Goal: Use online tool/utility: Utilize a website feature to perform a specific function

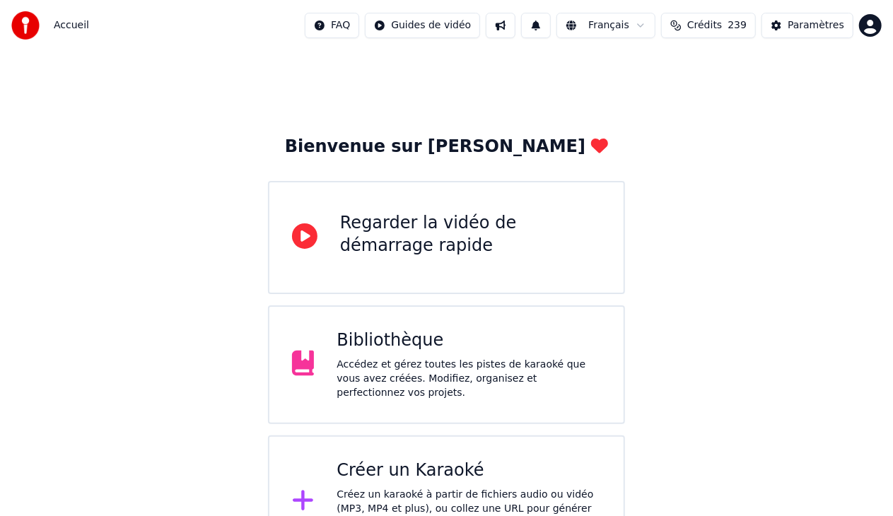
click at [464, 334] on div "Bibliothèque" at bounding box center [469, 341] width 264 height 23
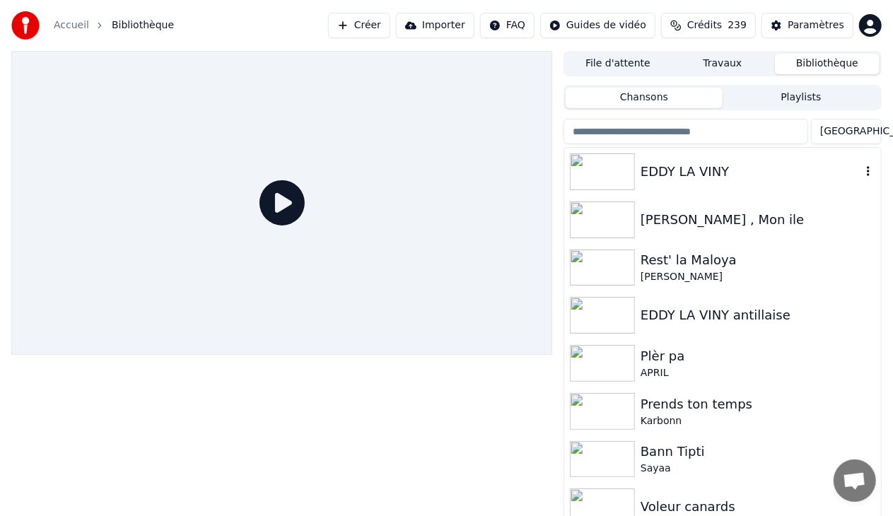
click at [611, 174] on img at bounding box center [602, 171] width 65 height 37
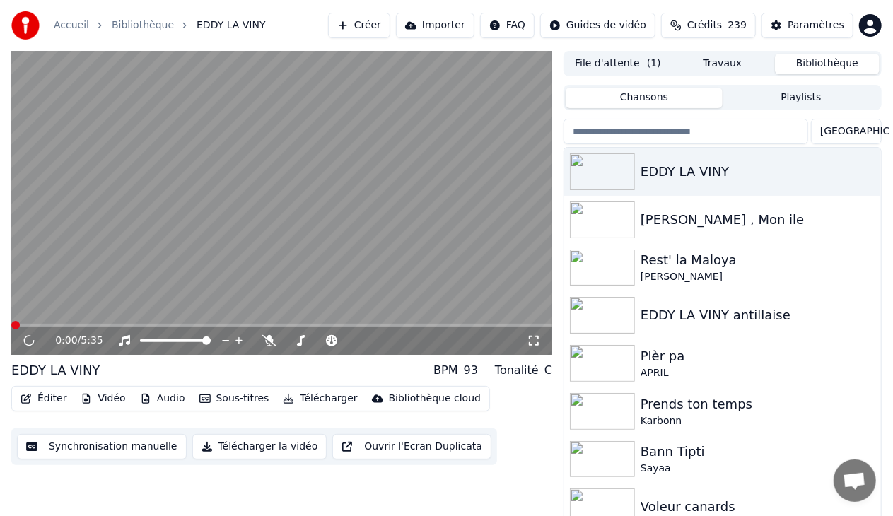
click at [380, 262] on video at bounding box center [281, 203] width 541 height 304
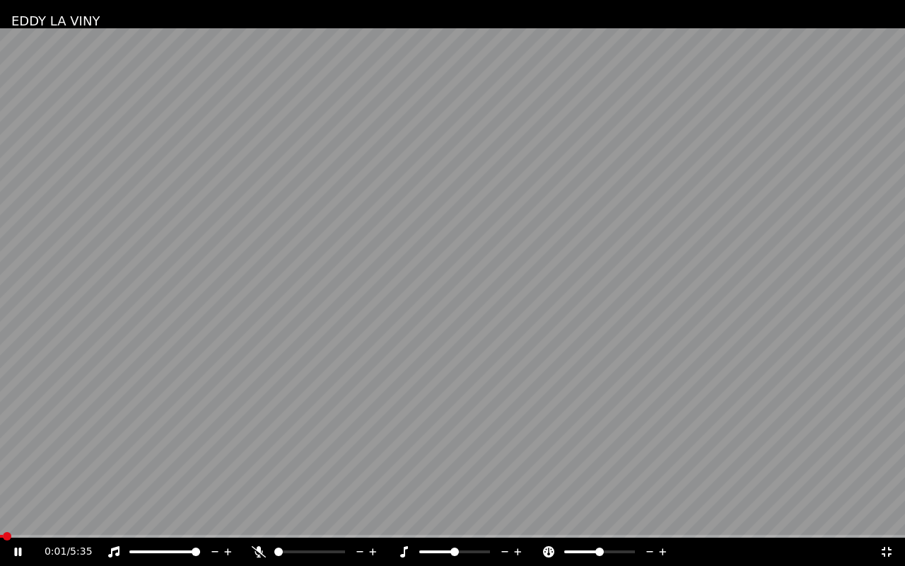
click at [477, 354] on video at bounding box center [452, 283] width 905 height 566
drag, startPoint x: 477, startPoint y: 354, endPoint x: 477, endPoint y: 337, distance: 16.3
click at [477, 354] on video at bounding box center [452, 283] width 905 height 566
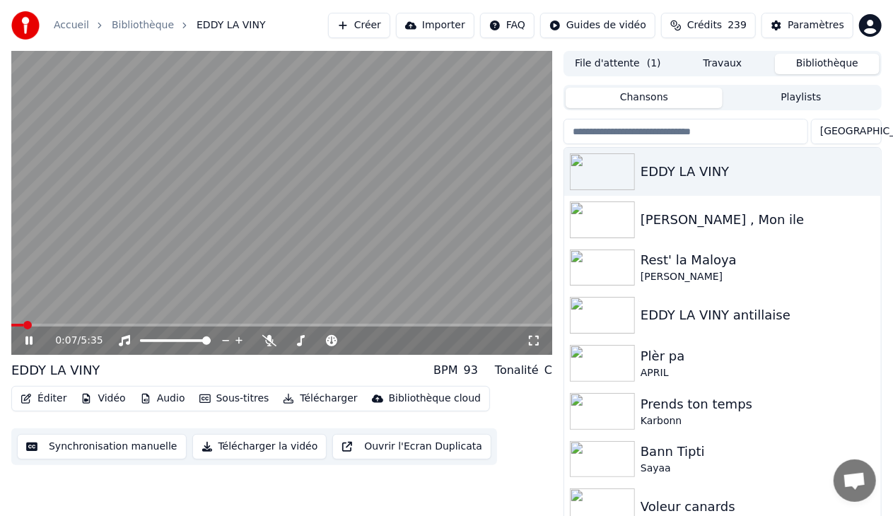
click at [26, 339] on icon at bounding box center [28, 341] width 7 height 8
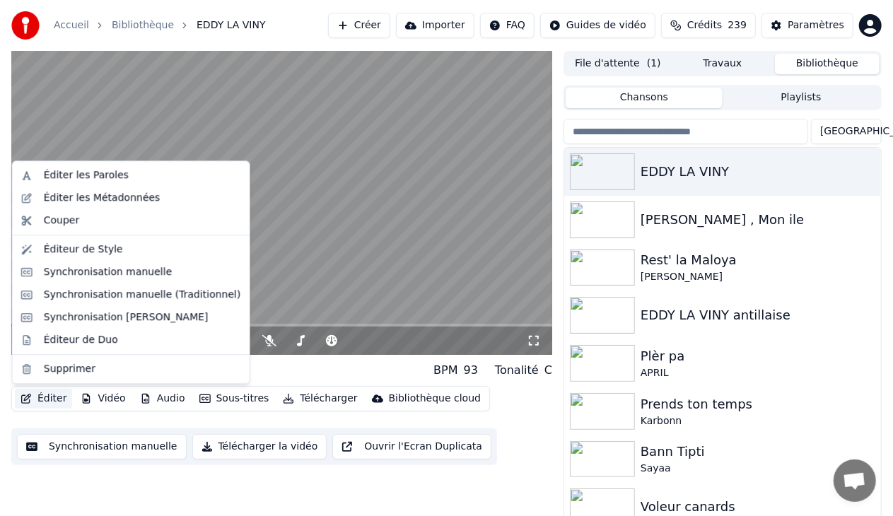
click at [42, 401] on button "Éditer" at bounding box center [43, 399] width 57 height 20
click at [122, 267] on div "Synchronisation manuelle" at bounding box center [108, 272] width 129 height 14
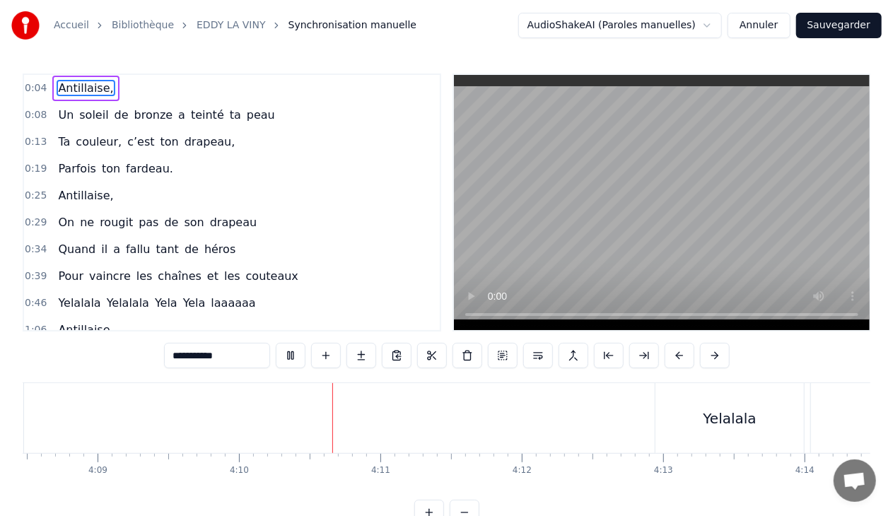
scroll to position [0, 35304]
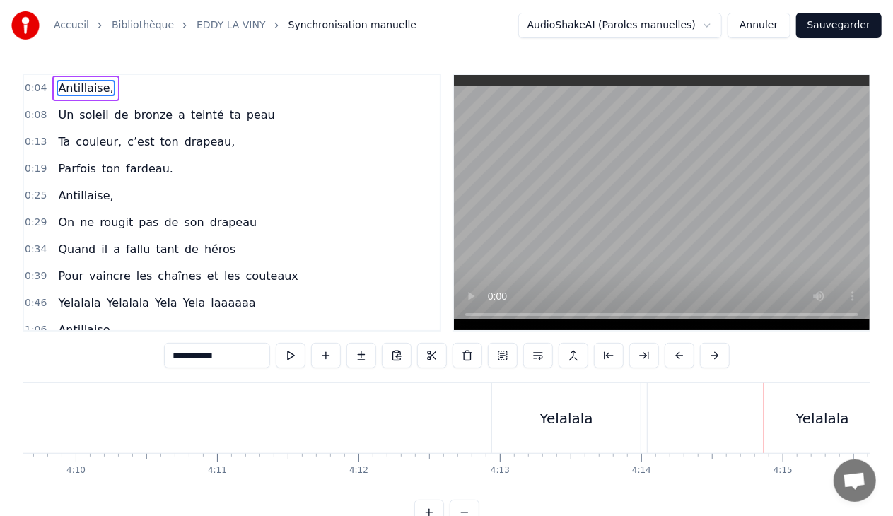
click at [631, 398] on div "Yelalala" at bounding box center [566, 418] width 148 height 70
type input "********"
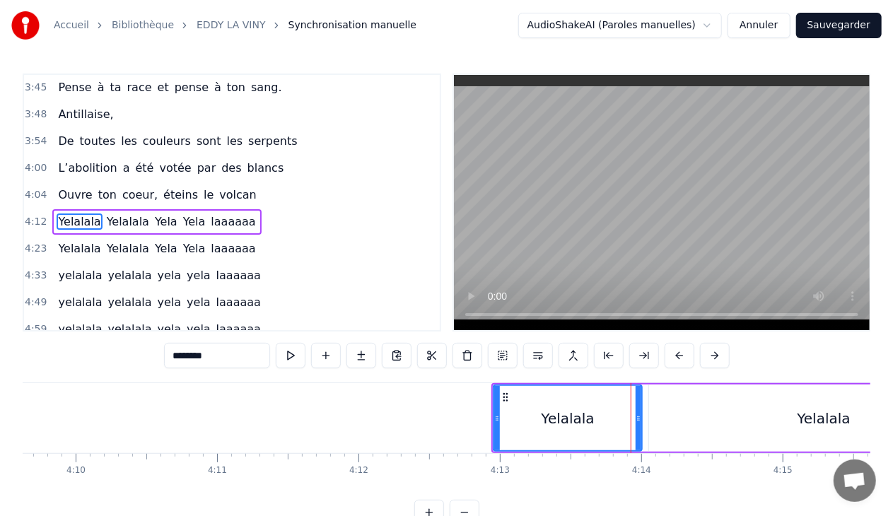
scroll to position [624, 0]
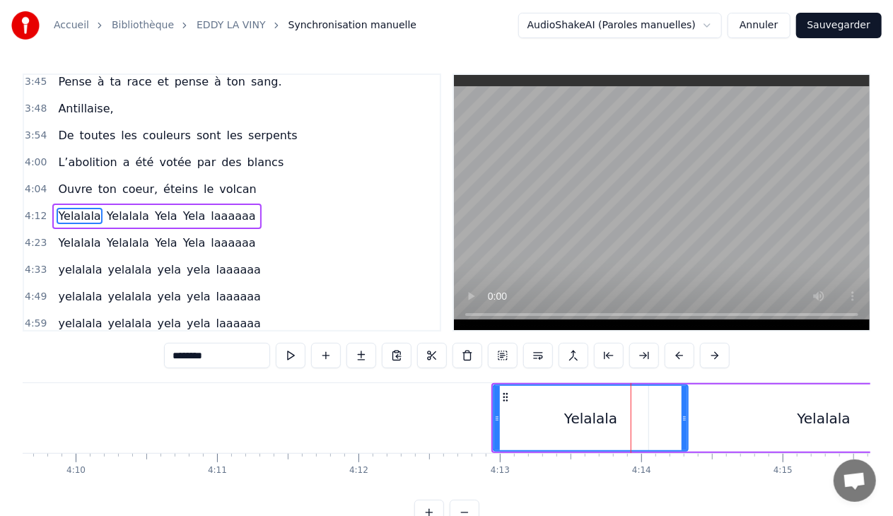
drag, startPoint x: 639, startPoint y: 417, endPoint x: 686, endPoint y: 418, distance: 47.4
click at [686, 418] on icon at bounding box center [685, 418] width 6 height 11
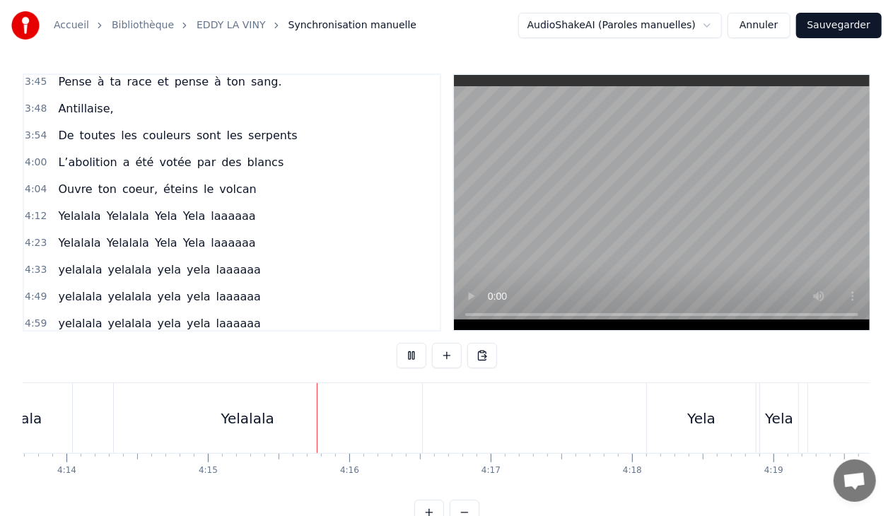
scroll to position [0, 36020]
click at [119, 413] on div "Yelalala" at bounding box center [106, 418] width 53 height 21
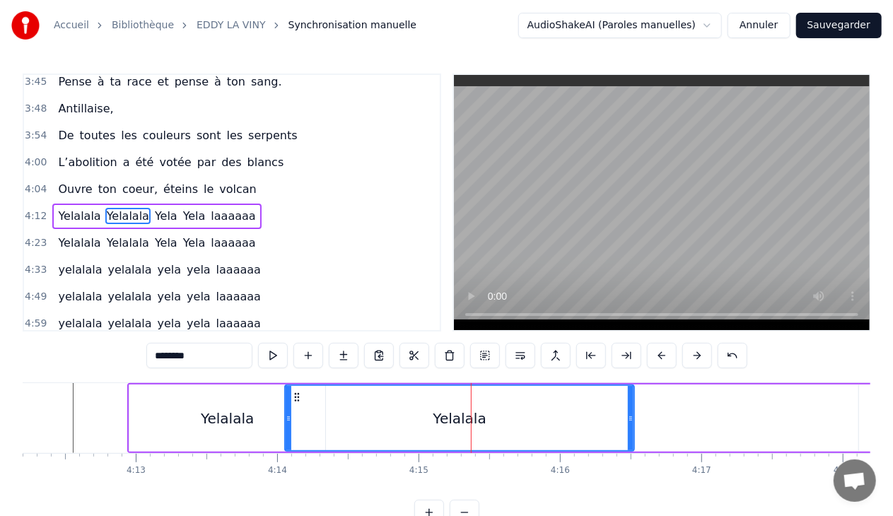
scroll to position [0, 35695]
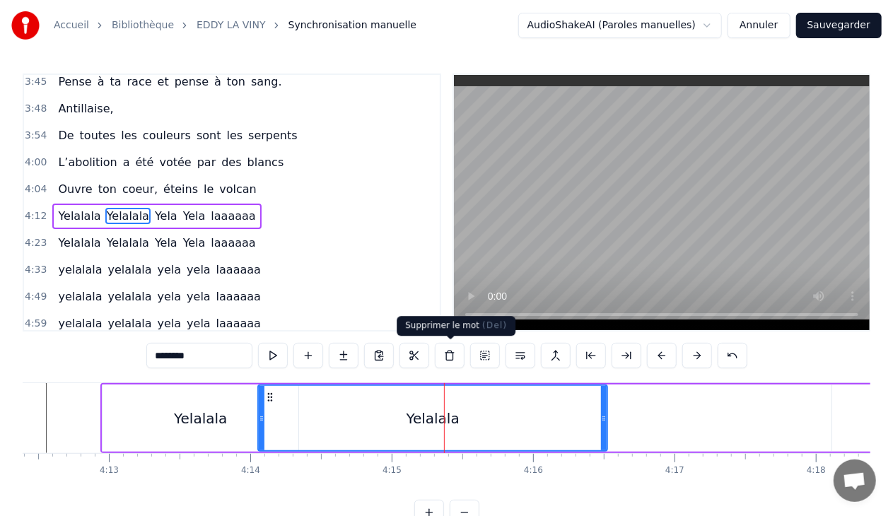
click at [447, 352] on button at bounding box center [450, 355] width 30 height 25
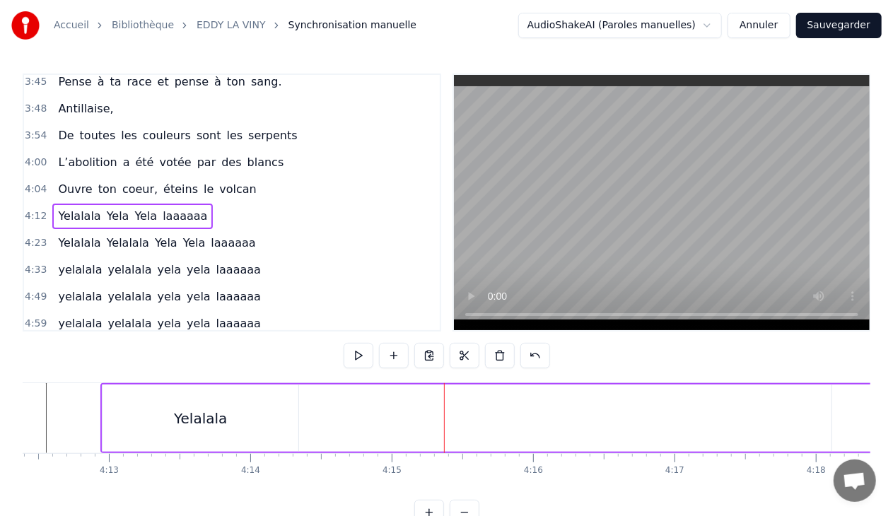
click at [256, 407] on div "Yelalala" at bounding box center [201, 418] width 196 height 67
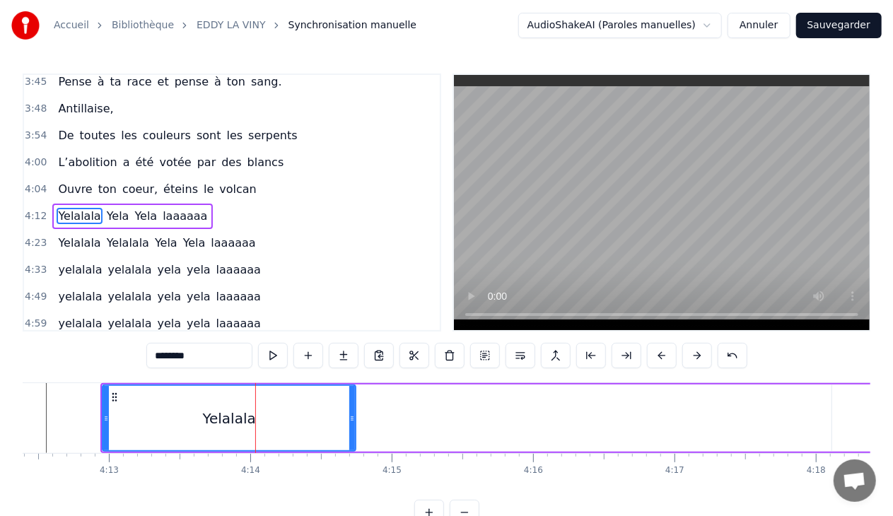
drag, startPoint x: 295, startPoint y: 419, endPoint x: 352, endPoint y: 423, distance: 57.4
click at [352, 423] on icon at bounding box center [352, 418] width 6 height 11
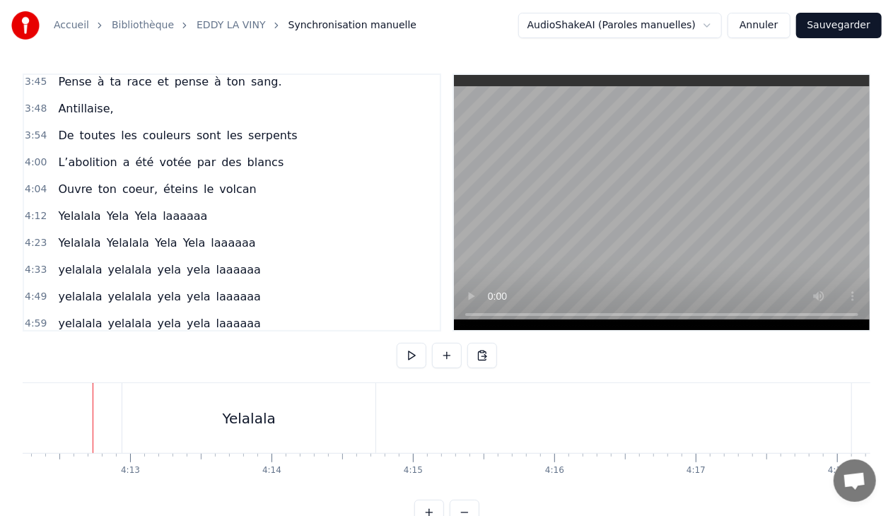
scroll to position [0, 35672]
click at [240, 388] on div "Yelalala" at bounding box center [250, 418] width 253 height 70
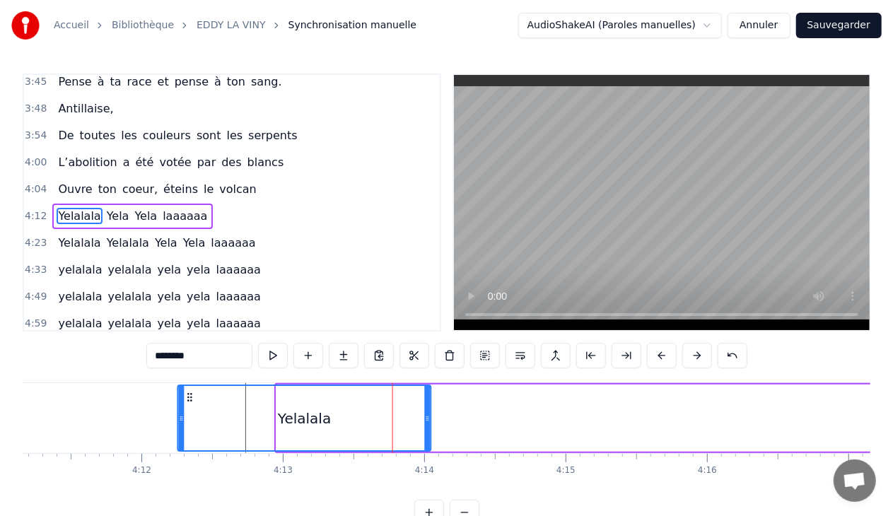
scroll to position [0, 35518]
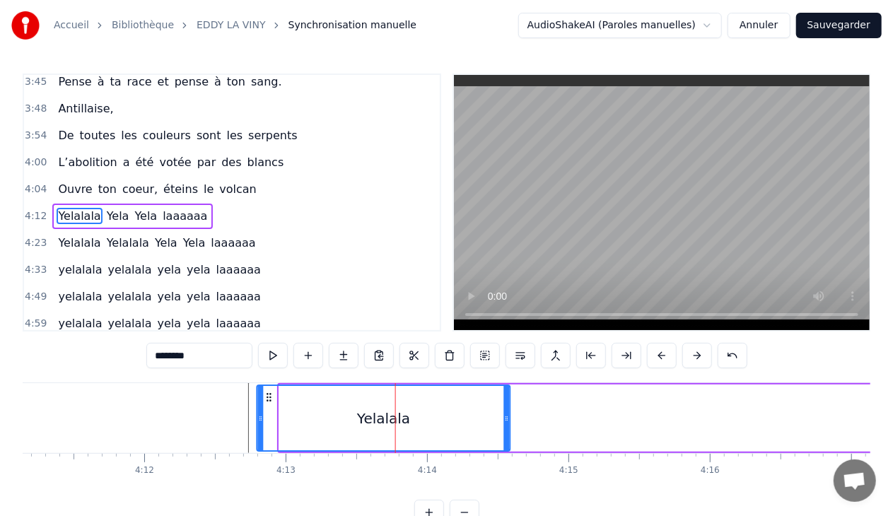
drag, startPoint x: 136, startPoint y: 399, endPoint x: 267, endPoint y: 403, distance: 131.6
click at [267, 403] on div "Yelalala" at bounding box center [384, 418] width 252 height 64
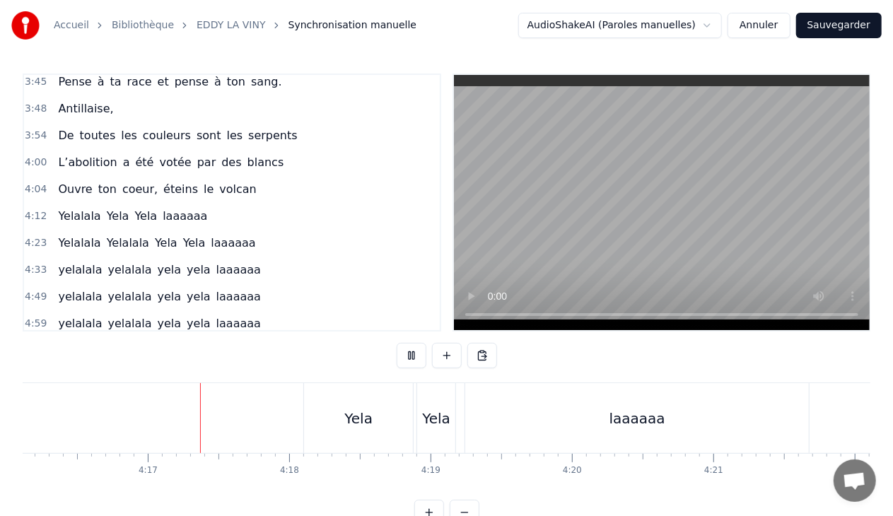
scroll to position [0, 36237]
click at [392, 395] on div "Yela" at bounding box center [343, 418] width 109 height 70
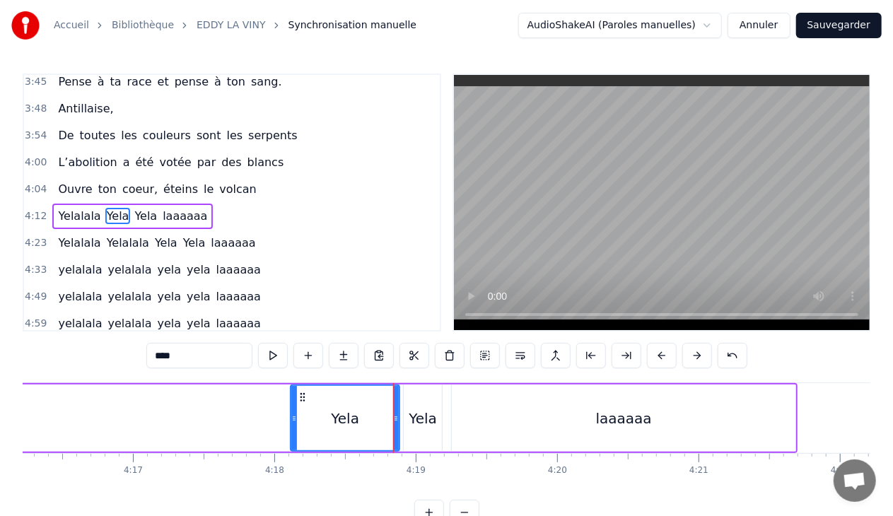
click at [586, 419] on div "laaaaaa" at bounding box center [624, 418] width 344 height 67
type input "*******"
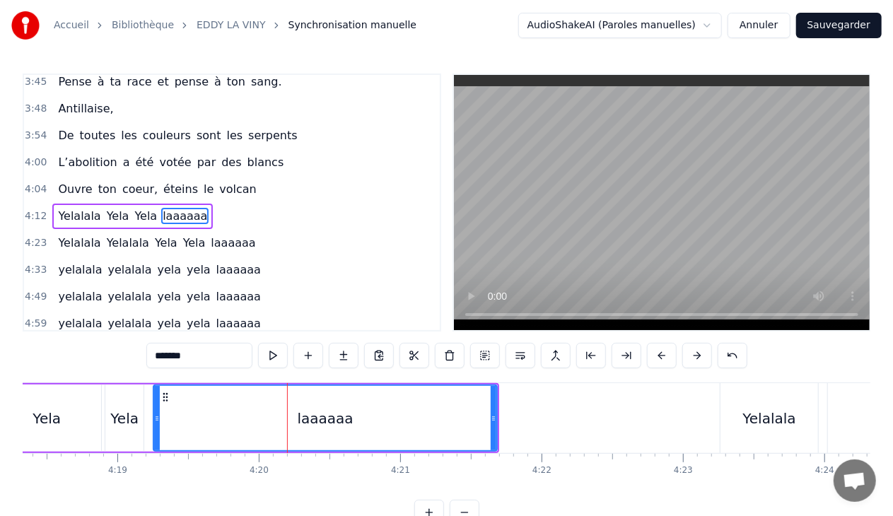
scroll to position [0, 36346]
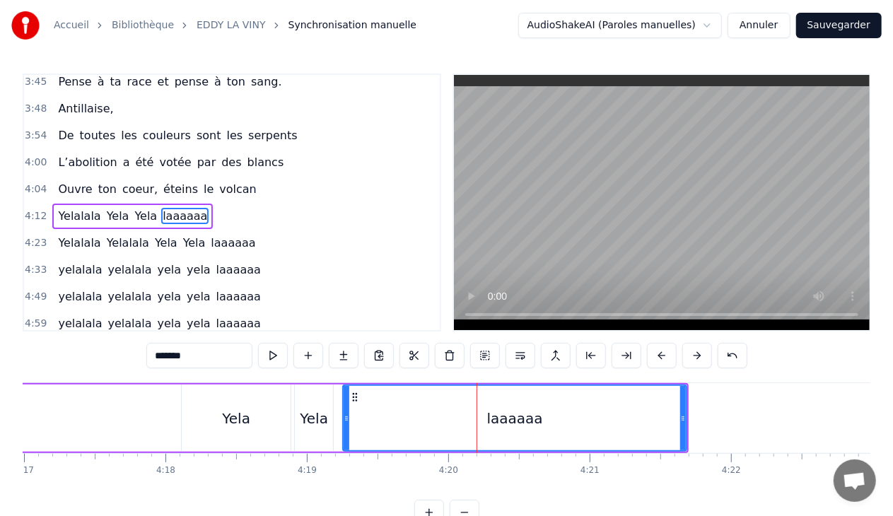
click at [112, 421] on div "Yelalala Yela Yela laaaaaa" at bounding box center [58, 418] width 1262 height 70
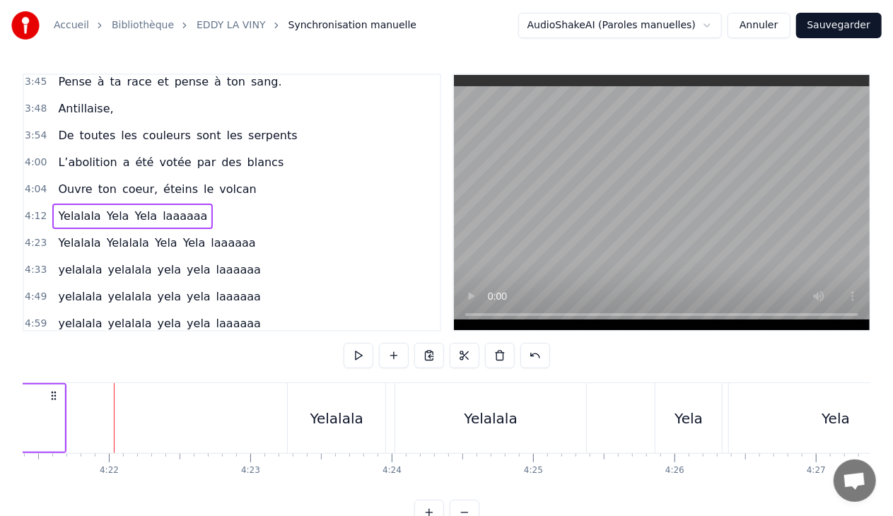
scroll to position [0, 36941]
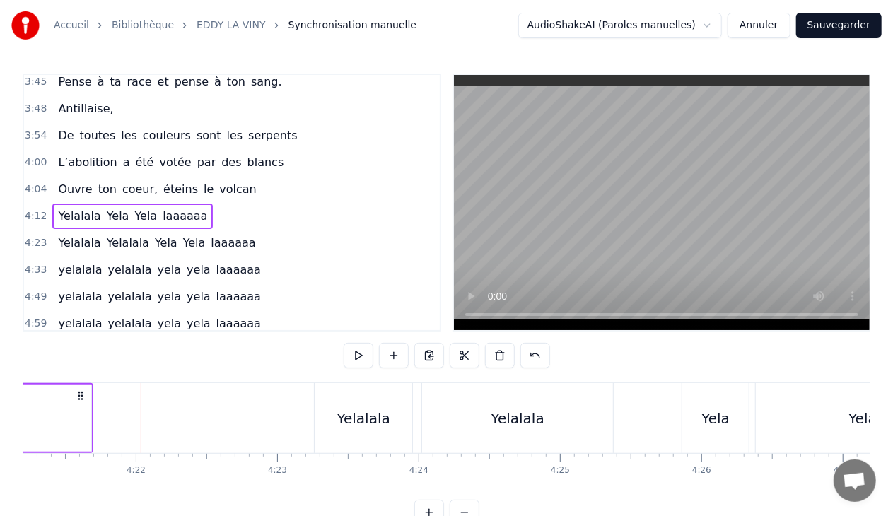
click at [251, 235] on div "4:23 Yelalala Yelalala Yela Yela laaaaaa" at bounding box center [232, 243] width 416 height 27
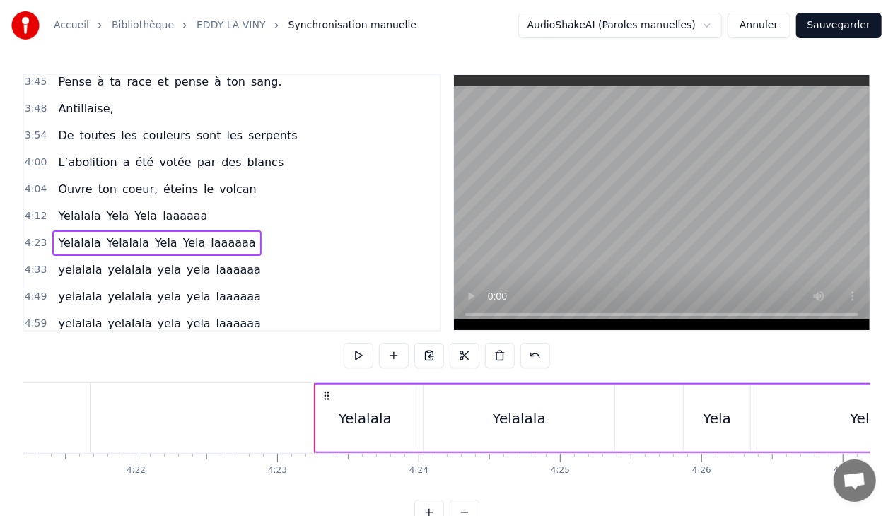
drag, startPoint x: 251, startPoint y: 235, endPoint x: 380, endPoint y: 322, distance: 156.3
click at [380, 322] on div "0:04 Antillaise, 0:08 Un soleil de bronze a teinté ta peau 0:13 Ta couleur, c’e…" at bounding box center [232, 203] width 419 height 258
click at [501, 356] on button at bounding box center [500, 355] width 30 height 25
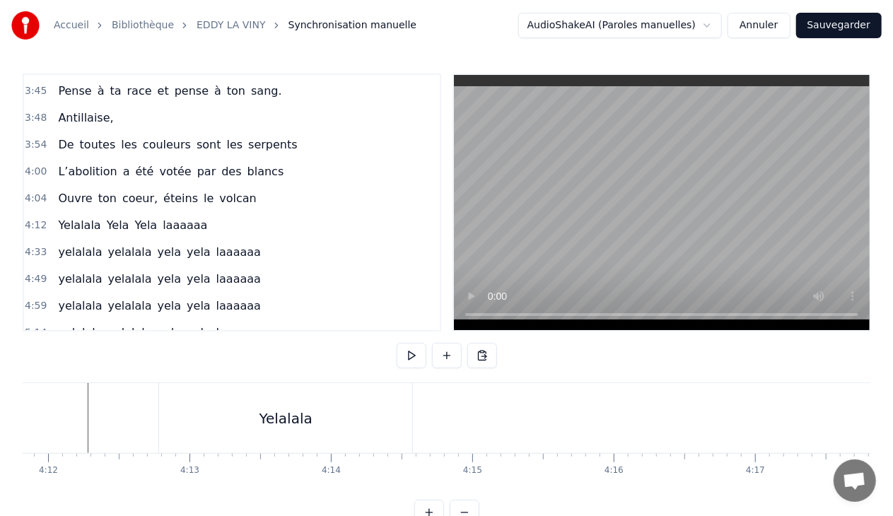
scroll to position [0, 35208]
click at [199, 212] on div "4:12 Yelalala Yela Yela laaaaaa" at bounding box center [232, 225] width 416 height 27
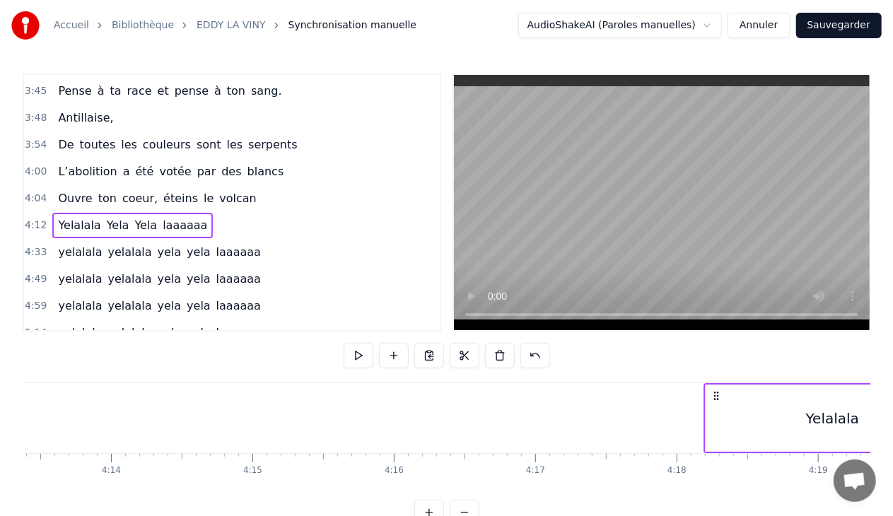
scroll to position [0, 35837]
drag, startPoint x: 576, startPoint y: 395, endPoint x: 685, endPoint y: 419, distance: 111.7
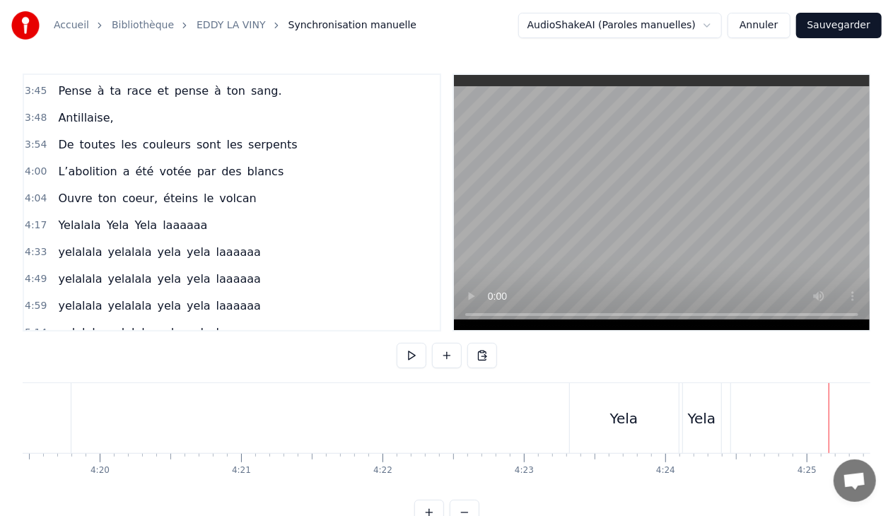
scroll to position [0, 36234]
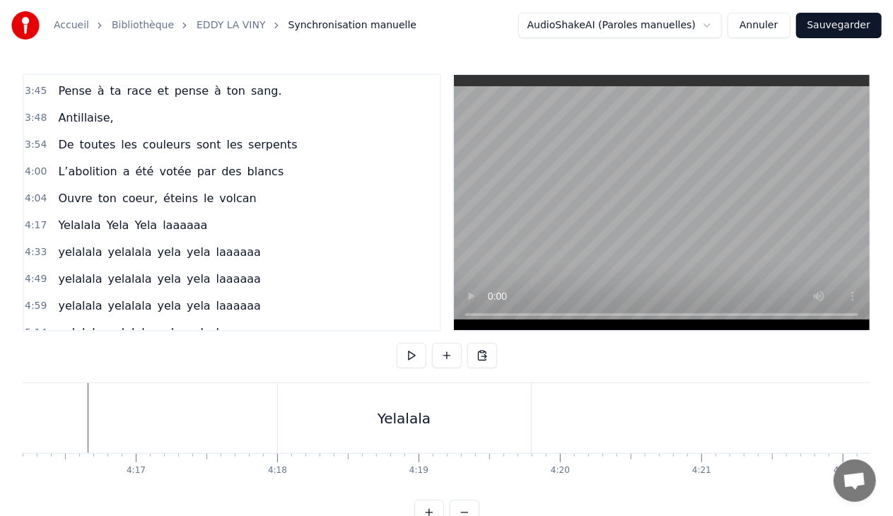
click at [404, 438] on div "Yelalala" at bounding box center [404, 418] width 253 height 70
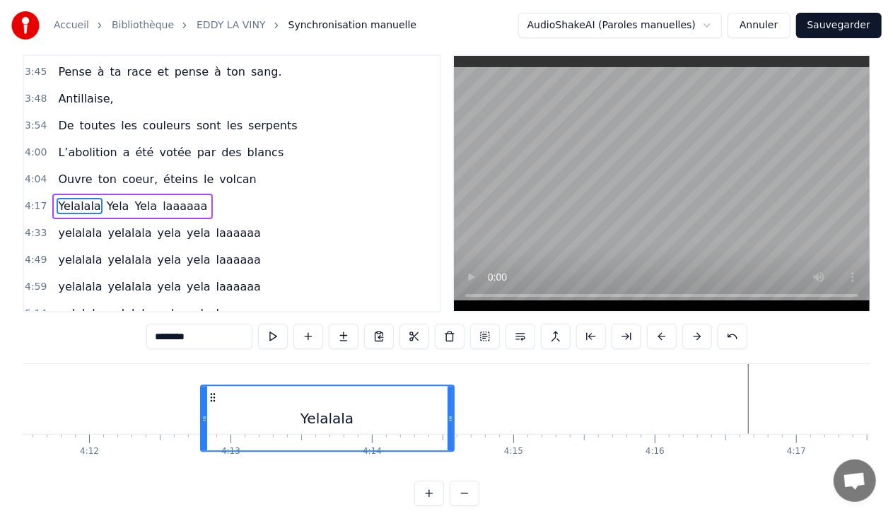
scroll to position [0, 35571]
drag, startPoint x: 290, startPoint y: 397, endPoint x: 219, endPoint y: 349, distance: 85.9
click at [219, 349] on div "0:04 Antillaise, 0:08 Un soleil de bronze a teinté ta peau 0:13 Ta couleur, c’e…" at bounding box center [447, 280] width 848 height 452
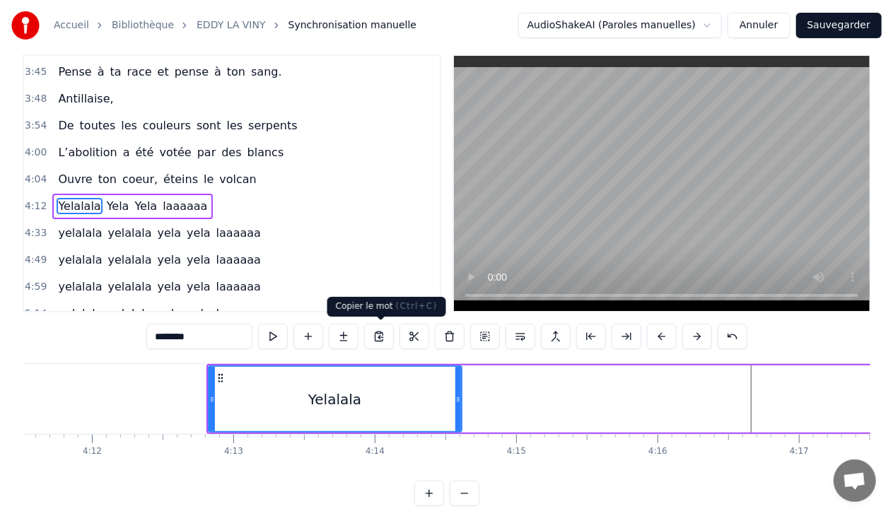
click at [375, 334] on button at bounding box center [379, 336] width 30 height 25
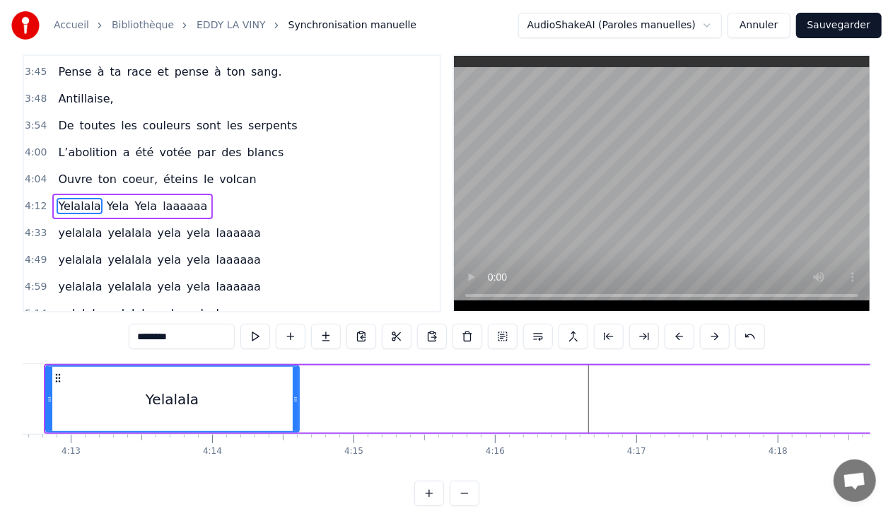
scroll to position [0, 35841]
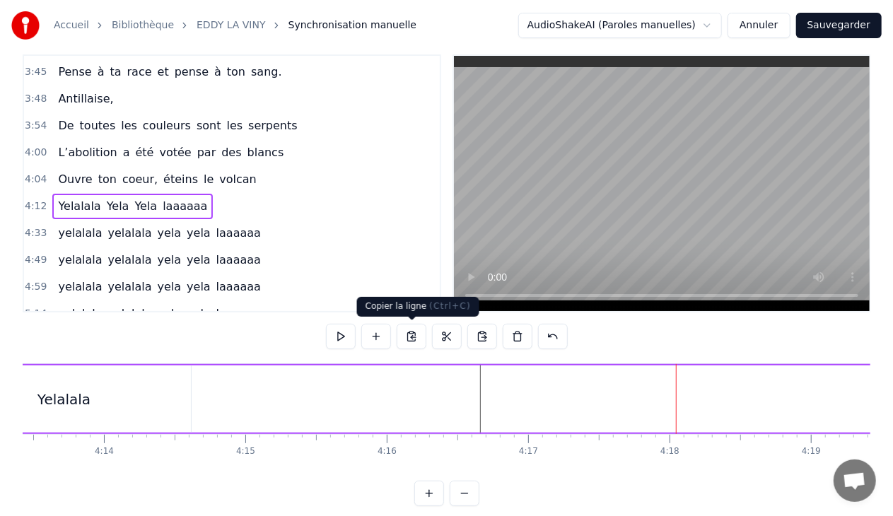
click at [414, 333] on button at bounding box center [412, 336] width 30 height 25
click at [484, 338] on button at bounding box center [482, 336] width 30 height 25
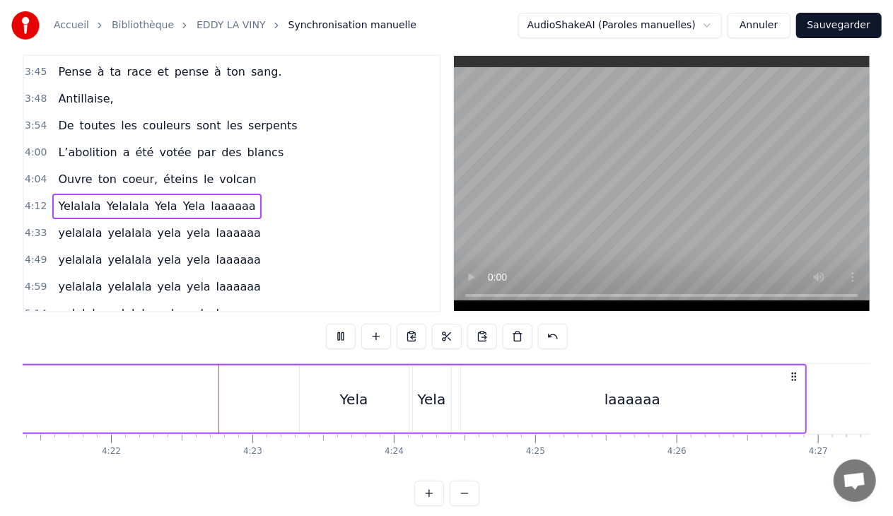
scroll to position [0, 37012]
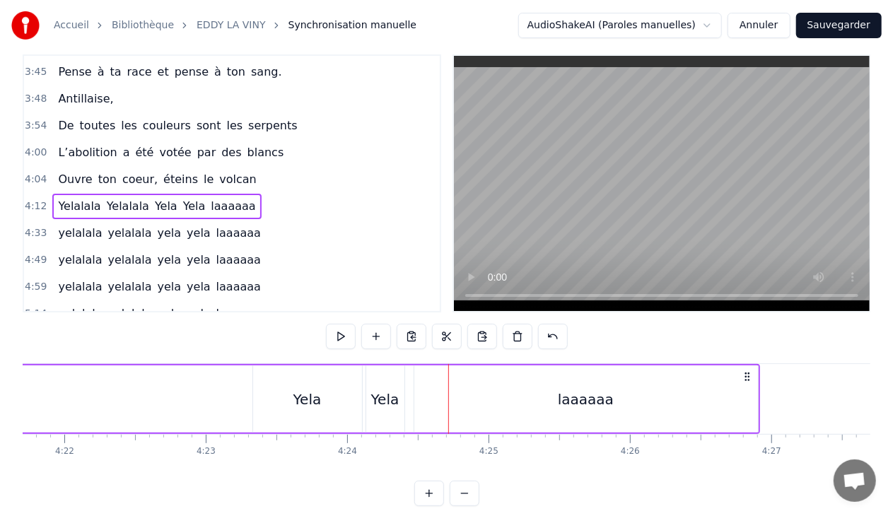
click at [600, 390] on div "laaaaaa" at bounding box center [586, 399] width 56 height 21
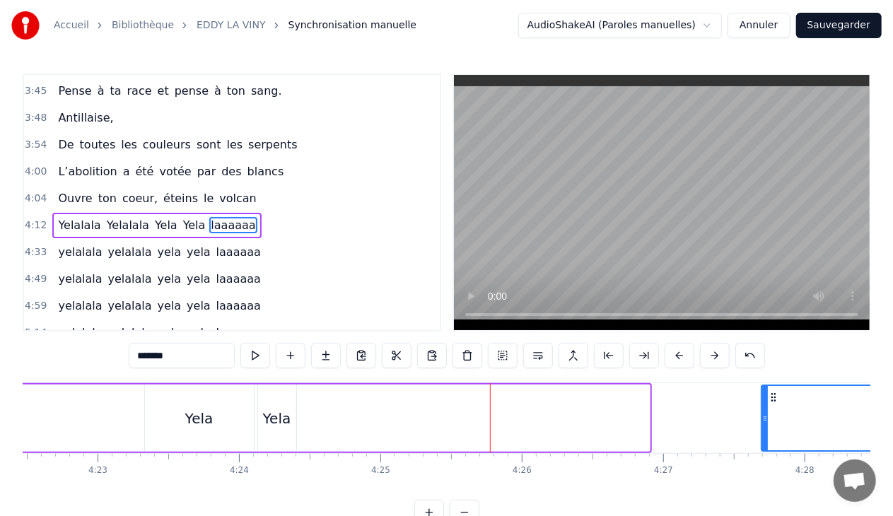
scroll to position [0, 37142]
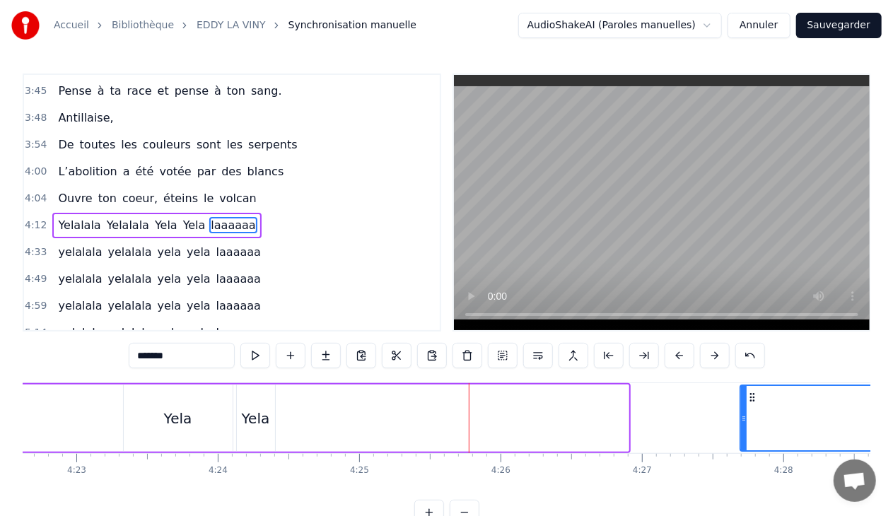
drag, startPoint x: 423, startPoint y: 397, endPoint x: 751, endPoint y: 399, distance: 328.1
click at [751, 399] on icon at bounding box center [752, 397] width 11 height 11
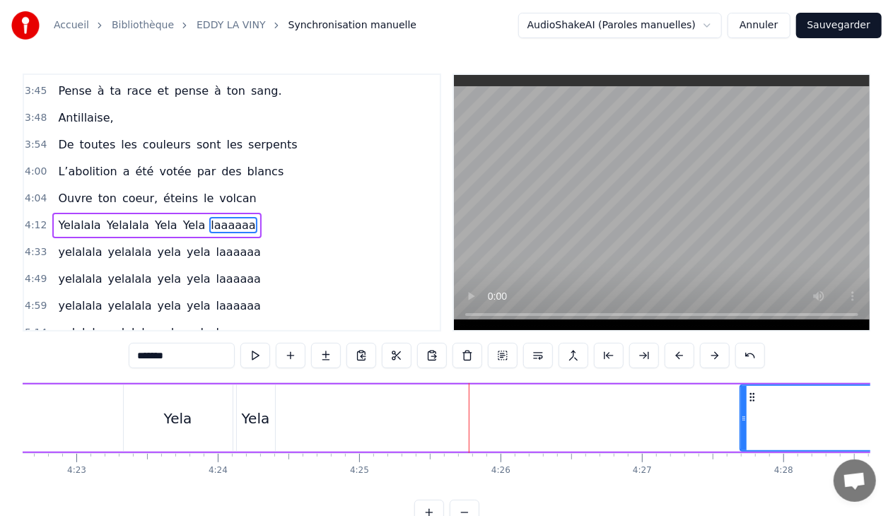
click at [260, 420] on div "Yela" at bounding box center [256, 418] width 28 height 21
type input "****"
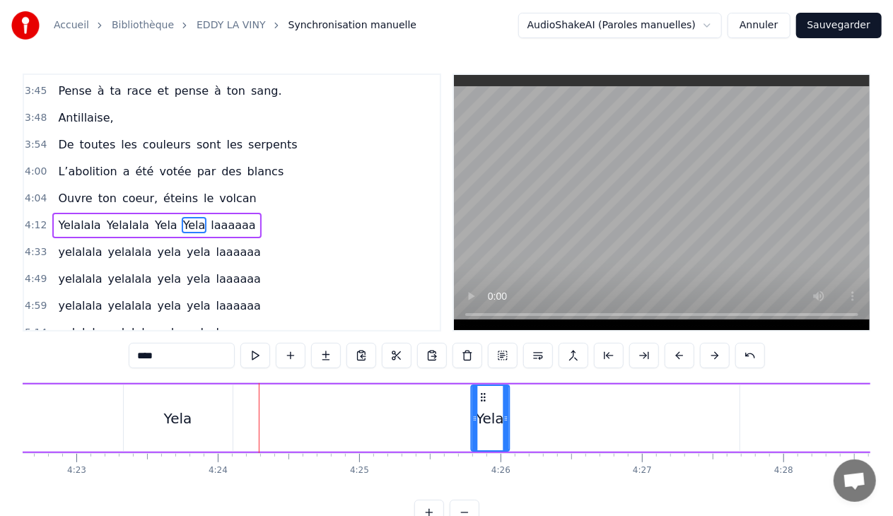
drag, startPoint x: 244, startPoint y: 393, endPoint x: 478, endPoint y: 403, distance: 234.3
click at [478, 403] on div "Yela" at bounding box center [490, 418] width 37 height 64
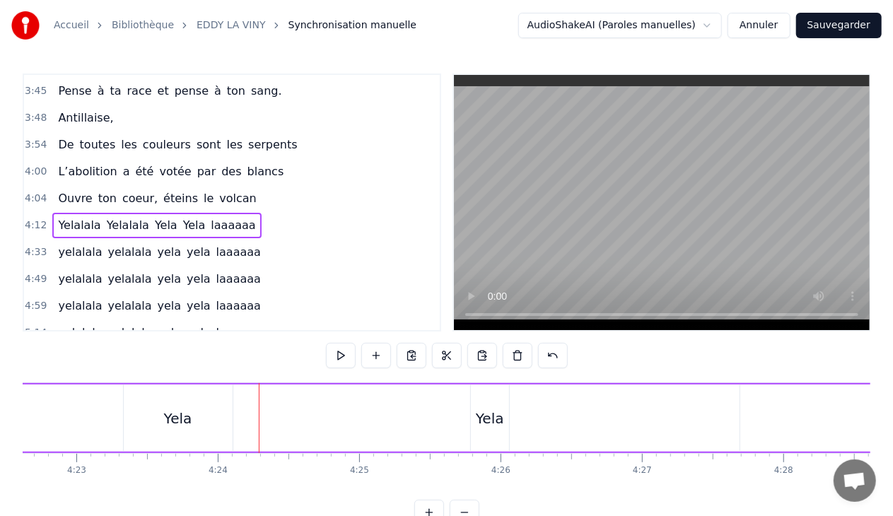
scroll to position [0, 37115]
click at [216, 407] on div "Yela" at bounding box center [205, 418] width 109 height 67
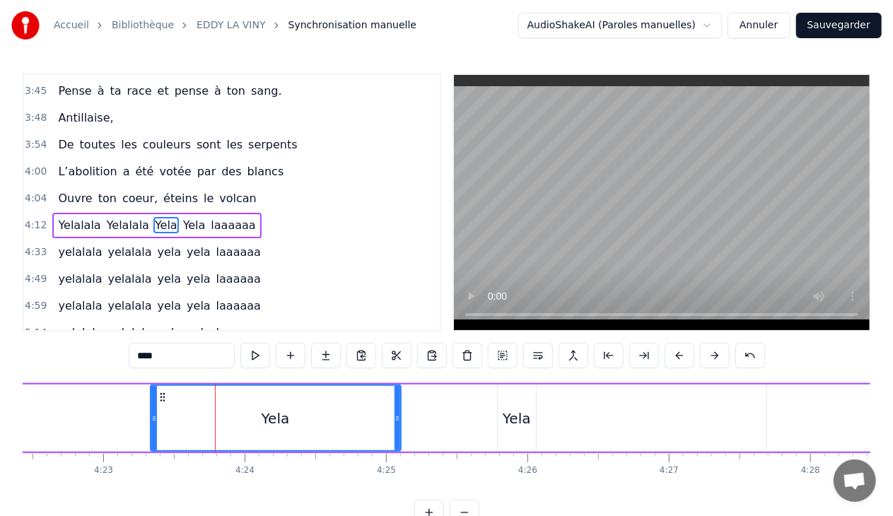
drag, startPoint x: 255, startPoint y: 417, endPoint x: 406, endPoint y: 420, distance: 151.4
click at [400, 420] on icon at bounding box center [398, 418] width 6 height 11
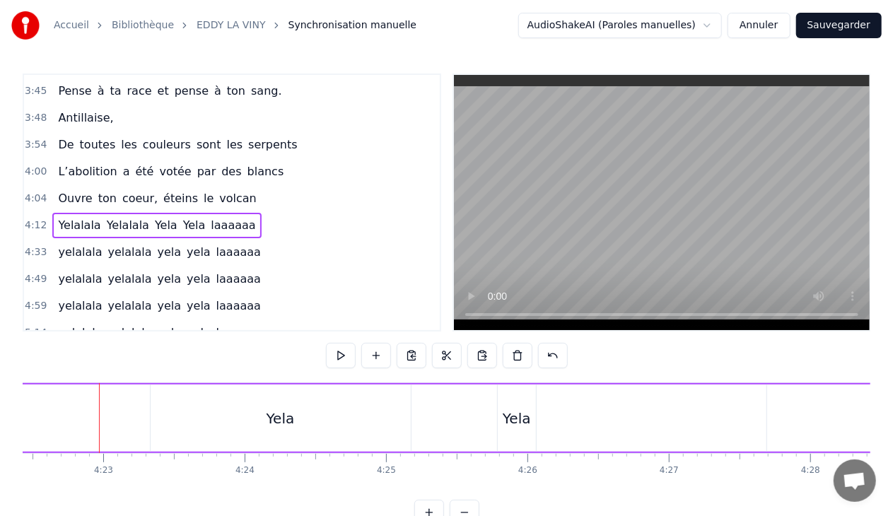
click at [181, 420] on div "Yela" at bounding box center [281, 418] width 260 height 67
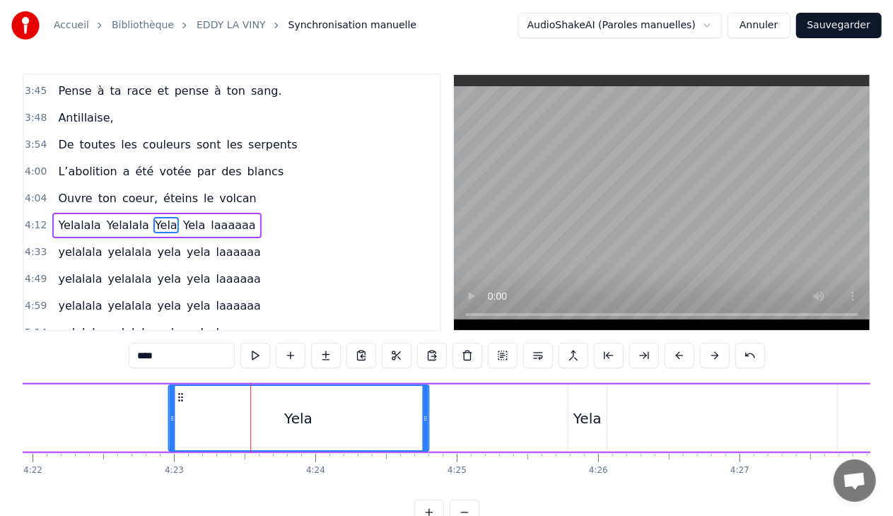
scroll to position [0, 37036]
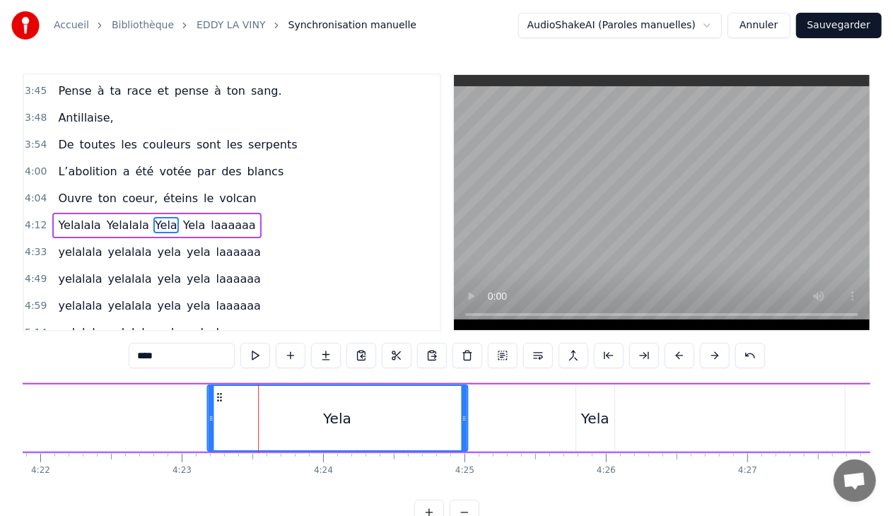
drag, startPoint x: 161, startPoint y: 395, endPoint x: 218, endPoint y: 397, distance: 56.6
click at [218, 397] on icon at bounding box center [219, 397] width 11 height 11
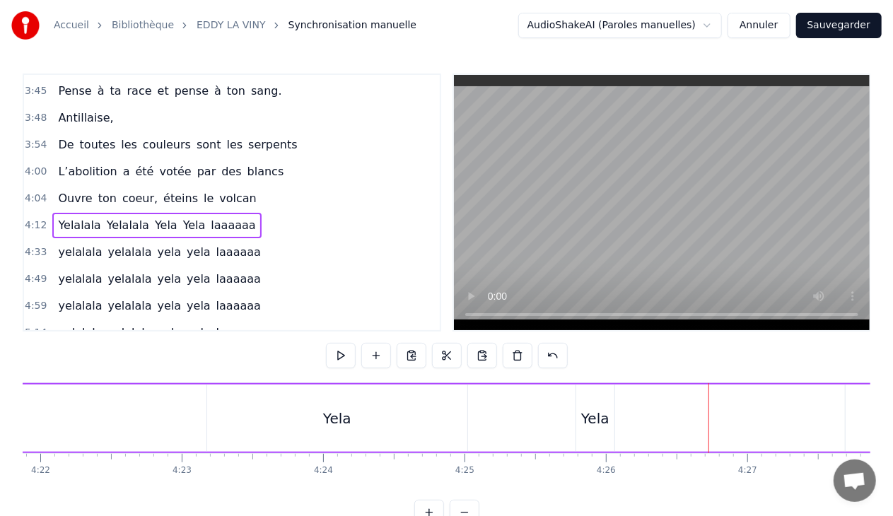
click at [609, 406] on div "Yela" at bounding box center [595, 418] width 38 height 67
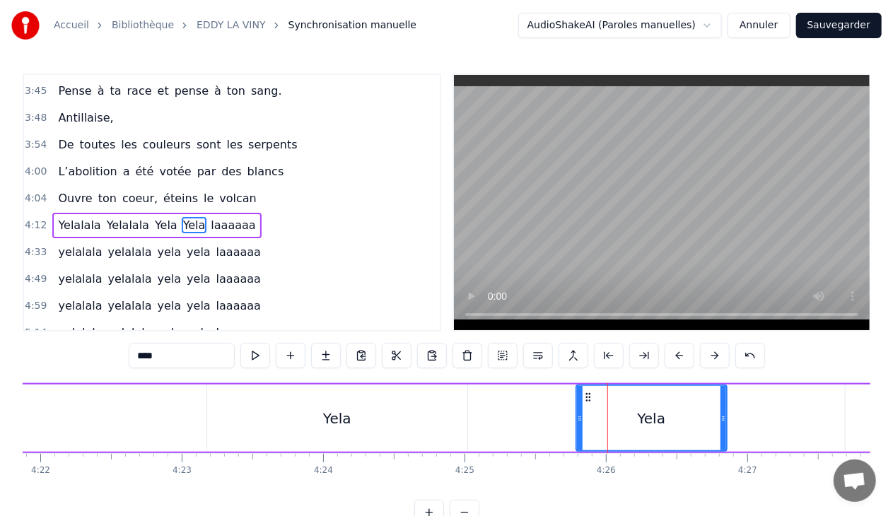
drag, startPoint x: 611, startPoint y: 419, endPoint x: 723, endPoint y: 421, distance: 112.4
click at [723, 421] on icon at bounding box center [724, 418] width 6 height 11
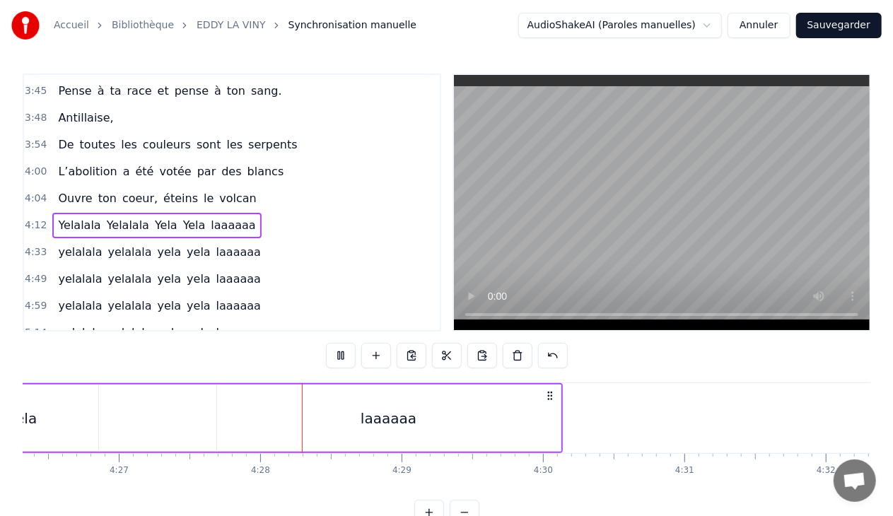
scroll to position [0, 37774]
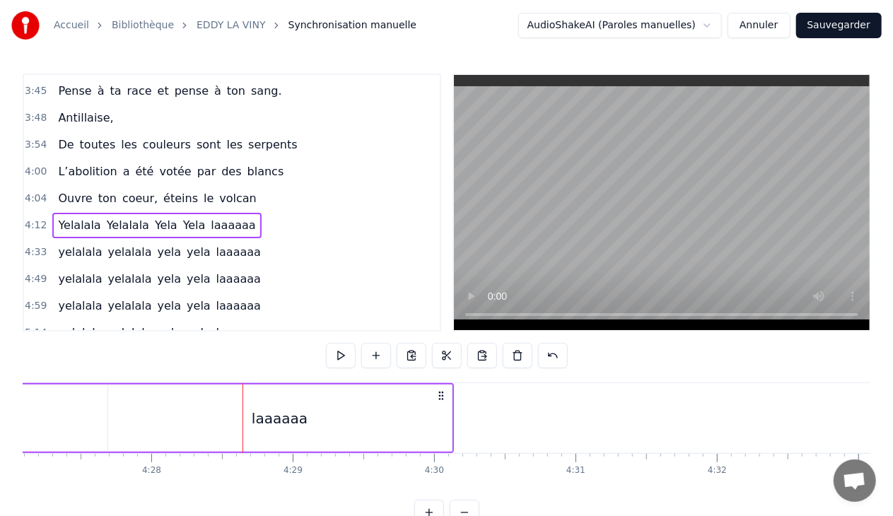
click at [278, 412] on div "laaaaaa" at bounding box center [280, 418] width 56 height 21
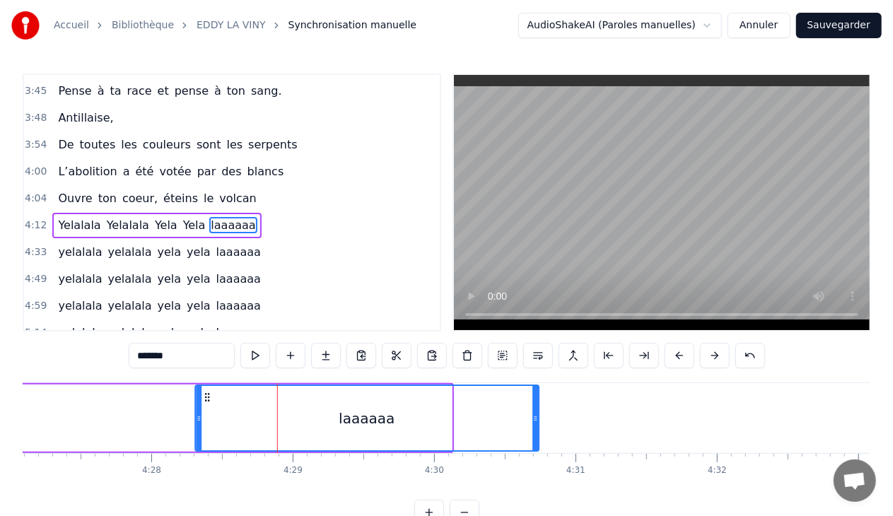
drag, startPoint x: 117, startPoint y: 396, endPoint x: 204, endPoint y: 395, distance: 87.0
click at [204, 395] on icon at bounding box center [207, 397] width 11 height 11
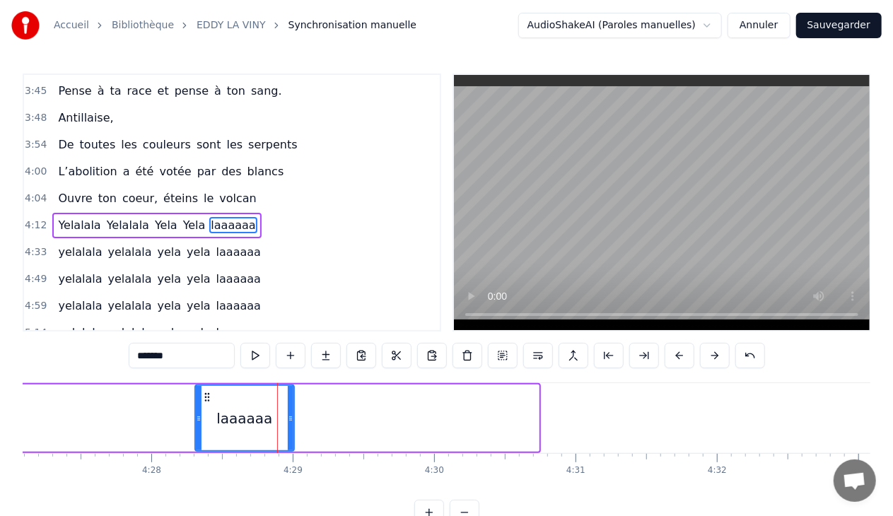
drag, startPoint x: 535, startPoint y: 417, endPoint x: 290, endPoint y: 417, distance: 244.7
click at [290, 417] on icon at bounding box center [291, 418] width 6 height 11
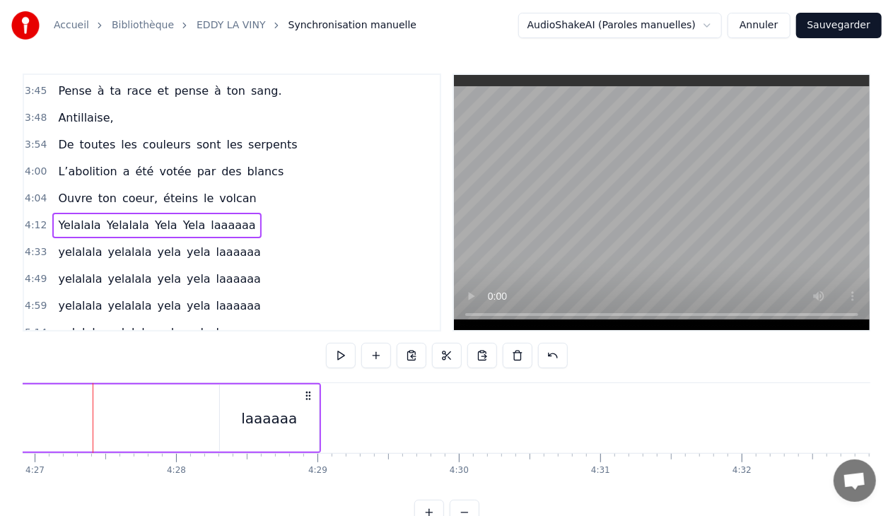
scroll to position [0, 37749]
click at [305, 416] on div "laaaaaa" at bounding box center [270, 418] width 99 height 67
